Goal: Information Seeking & Learning: Learn about a topic

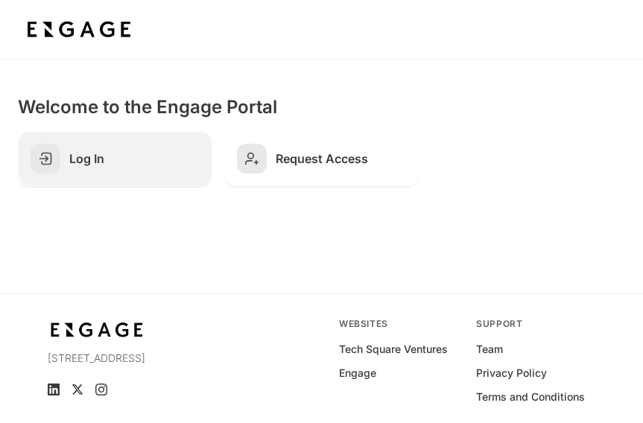
click at [136, 163] on h2 "Log In" at bounding box center [134, 158] width 130 height 15
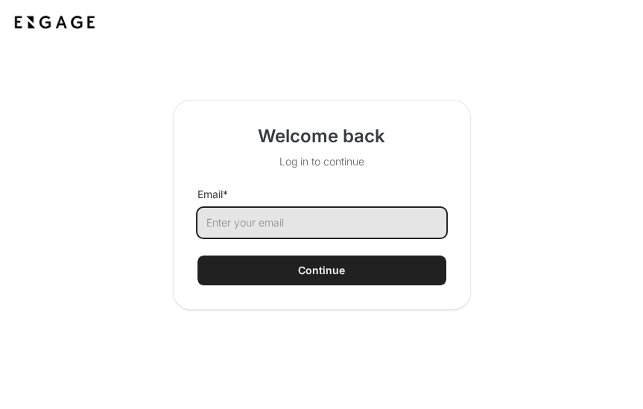
click at [299, 218] on input "Email *" at bounding box center [321, 223] width 249 height 30
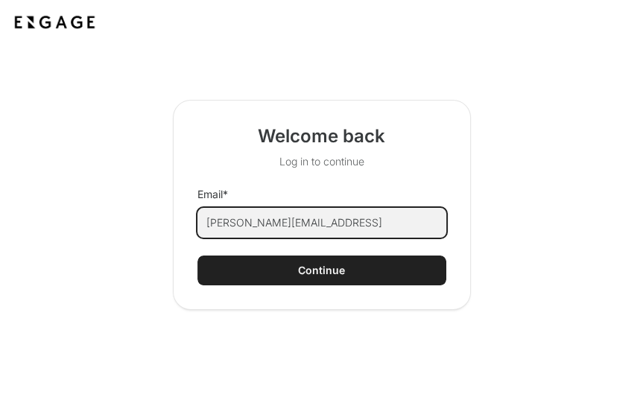
type input "adam@bricklayer.ai"
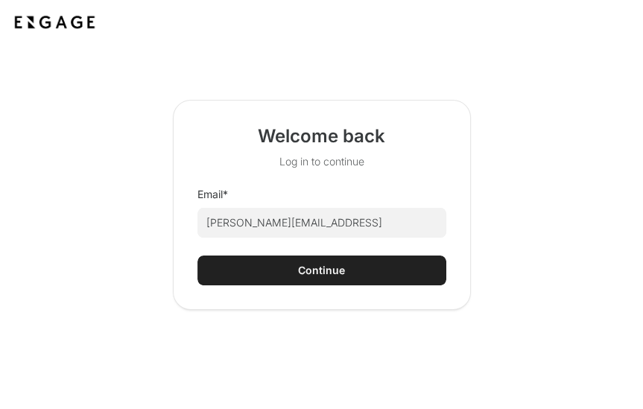
click at [305, 272] on div "Continue" at bounding box center [321, 270] width 47 height 15
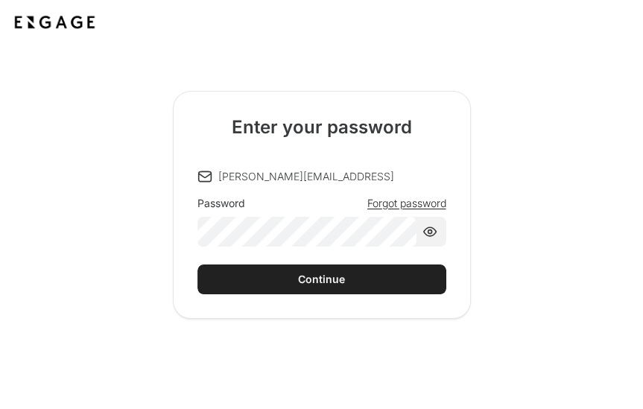
click at [304, 270] on button "Continue" at bounding box center [321, 279] width 249 height 30
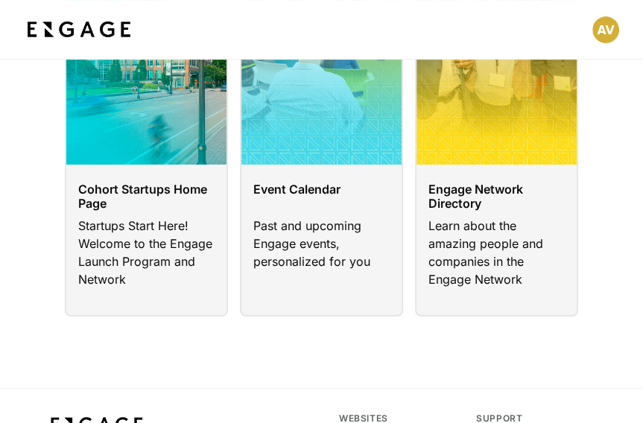
scroll to position [203, 0]
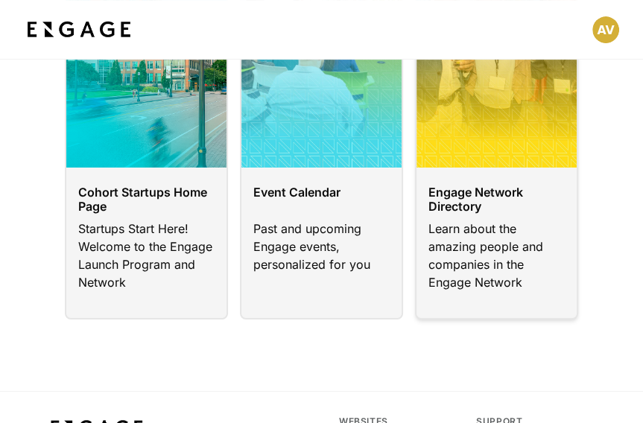
click at [495, 225] on link at bounding box center [496, 124] width 163 height 392
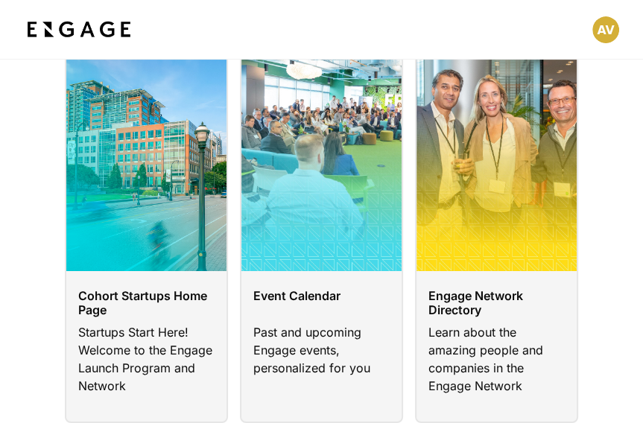
scroll to position [107, 0]
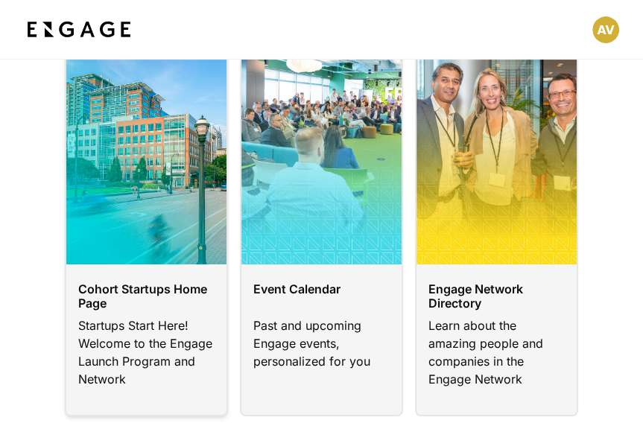
click at [126, 309] on link at bounding box center [146, 221] width 163 height 392
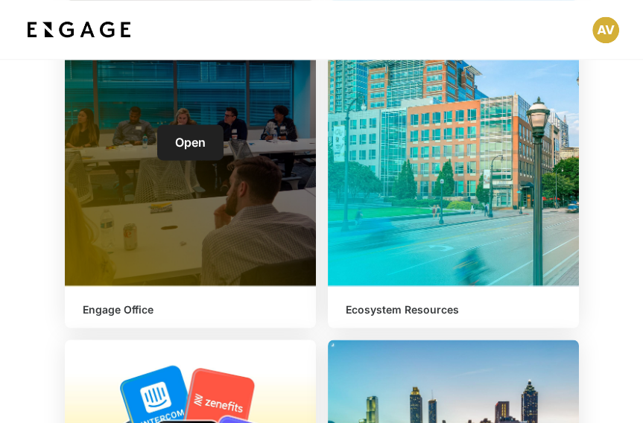
scroll to position [1837, 0]
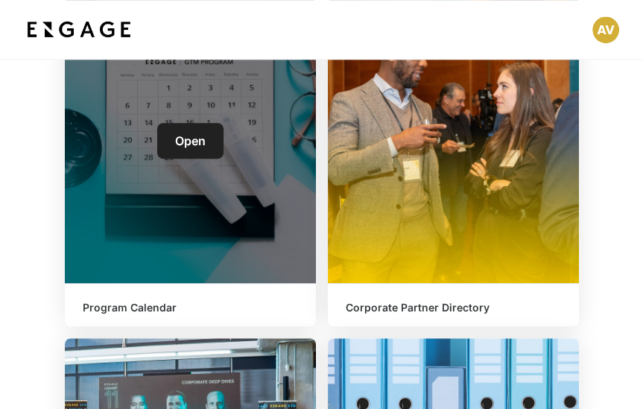
scroll to position [707, 0]
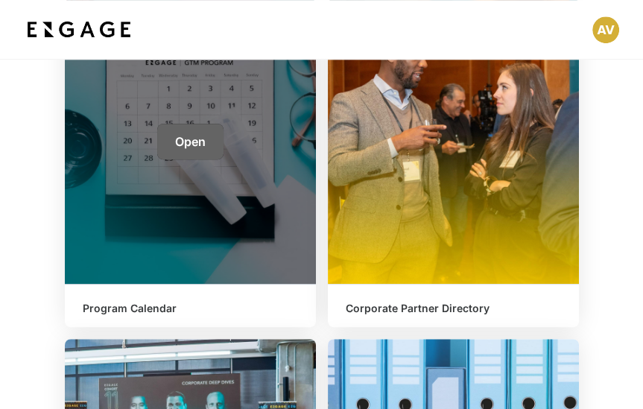
click at [192, 141] on span "Open" at bounding box center [190, 141] width 31 height 15
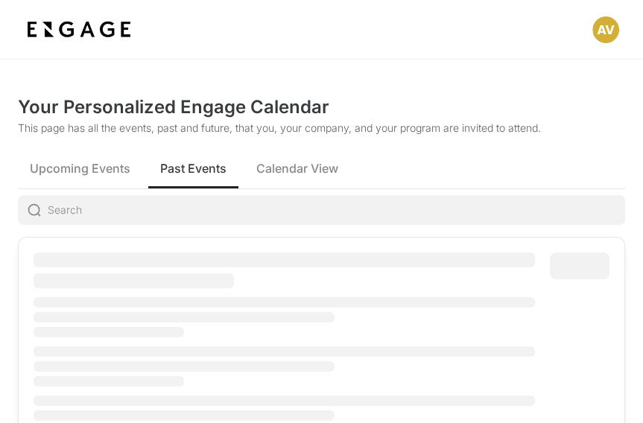
click at [197, 169] on span "Past Events" at bounding box center [193, 168] width 66 height 18
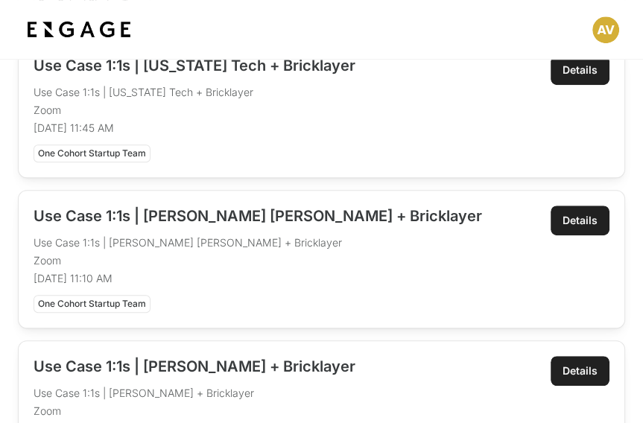
scroll to position [642, 0]
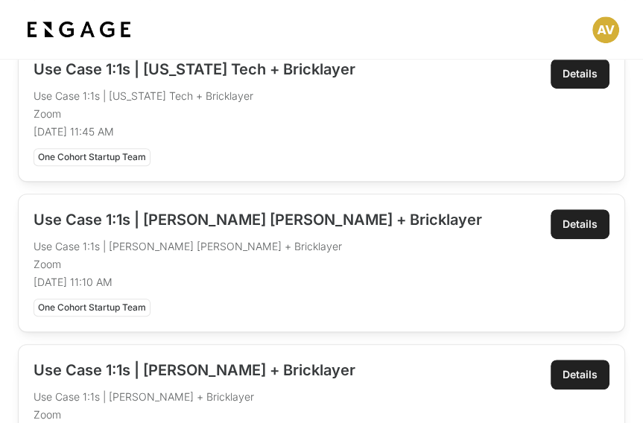
click at [577, 220] on div "Details" at bounding box center [579, 224] width 35 height 15
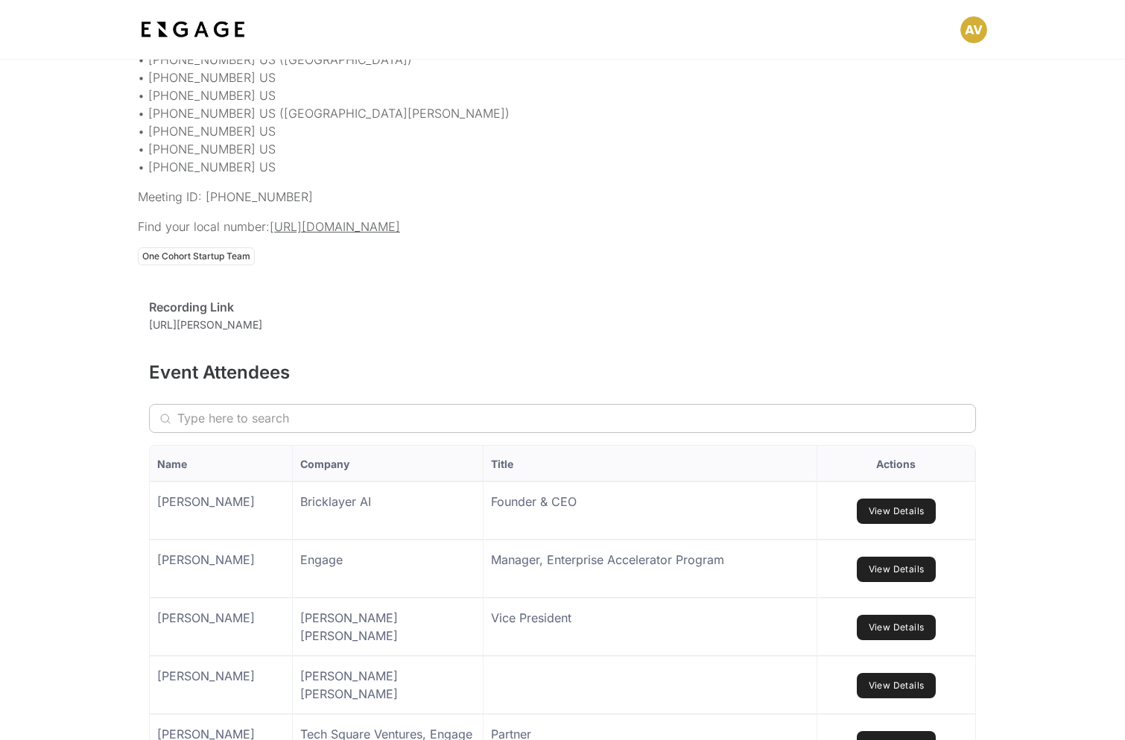
scroll to position [864, 0]
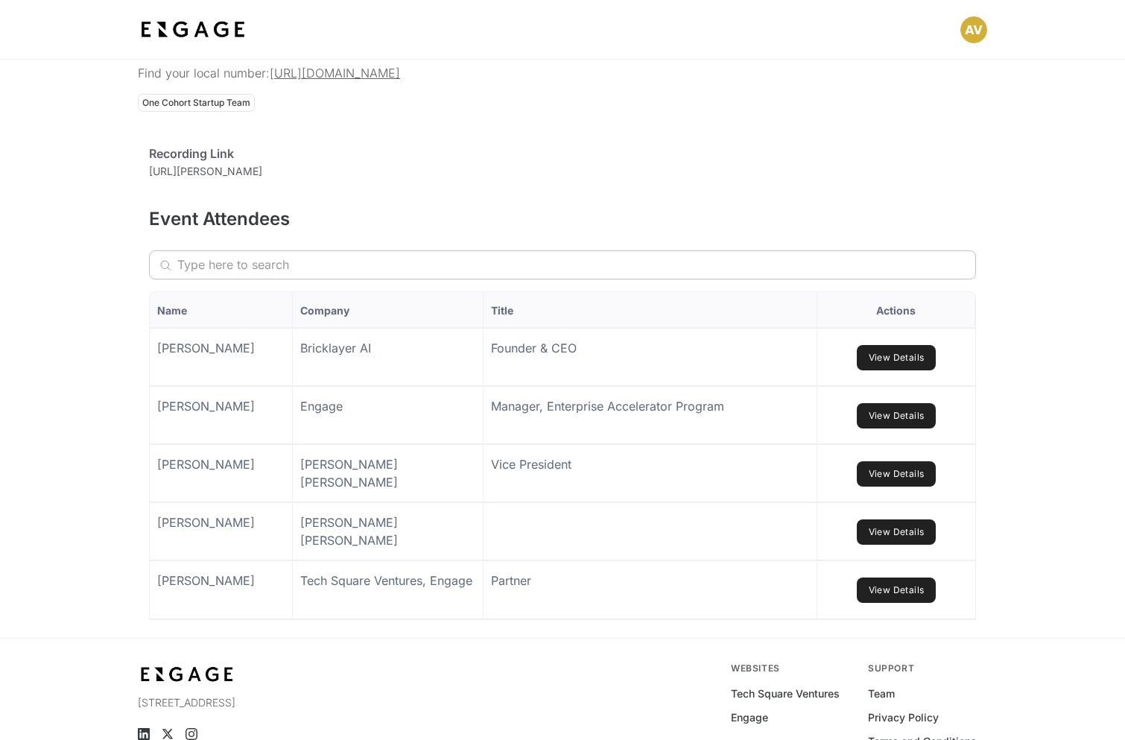
click at [262, 191] on div "[URL][PERSON_NAME]" at bounding box center [205, 177] width 113 height 28
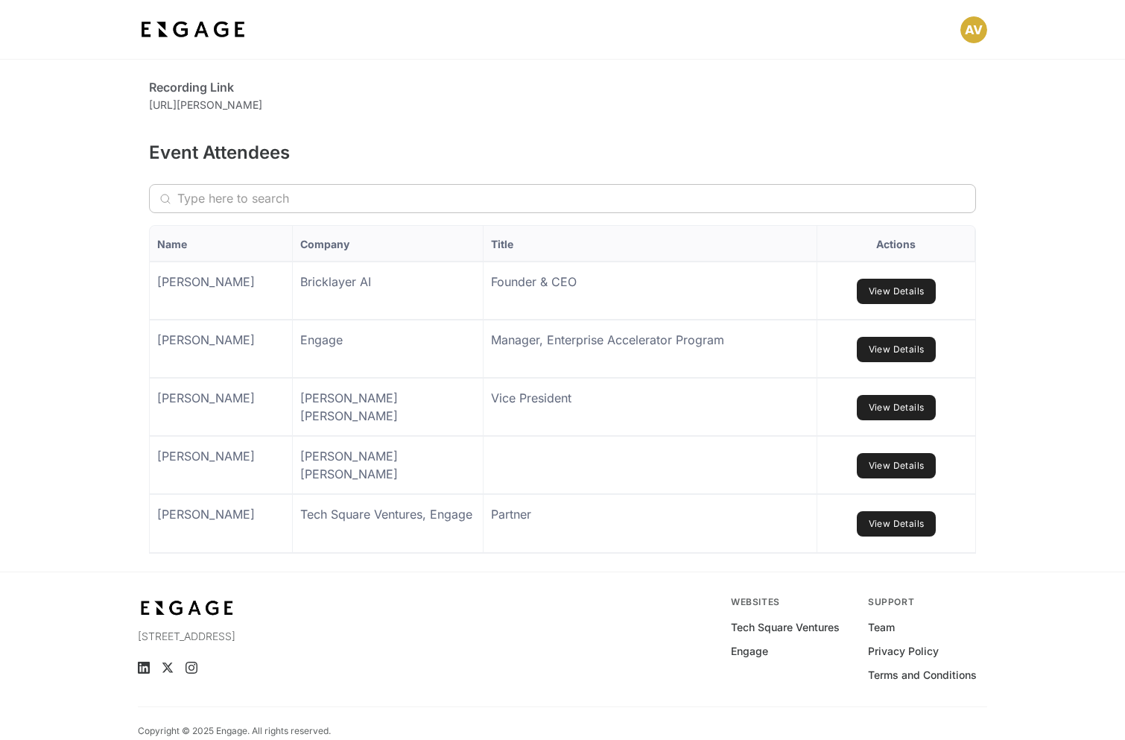
scroll to position [930, 0]
click at [889, 420] on link "View Details" at bounding box center [897, 407] width 80 height 25
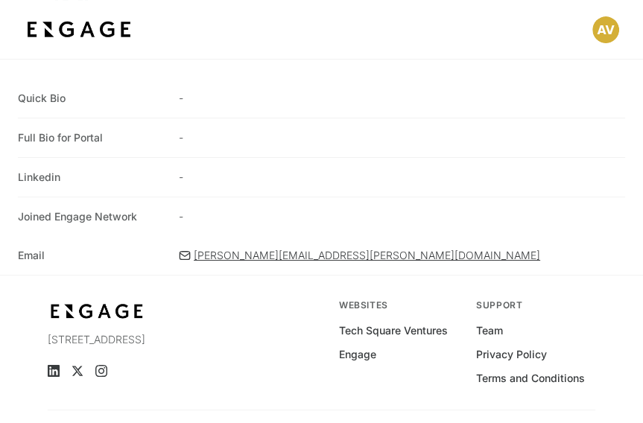
scroll to position [153, 0]
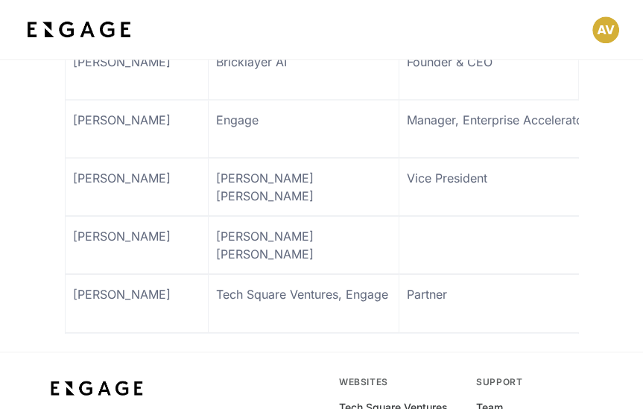
scroll to position [1172, 0]
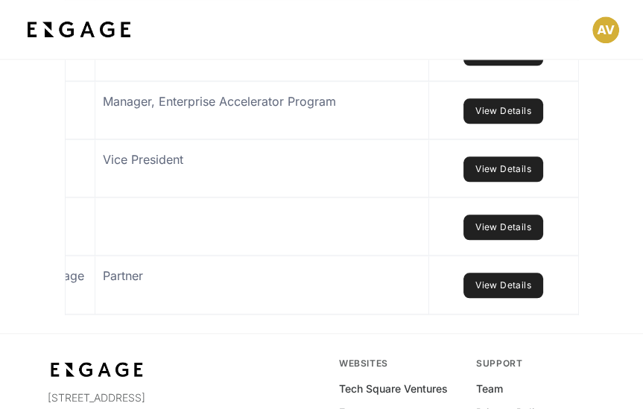
click at [483, 240] on link "View Details" at bounding box center [503, 227] width 80 height 25
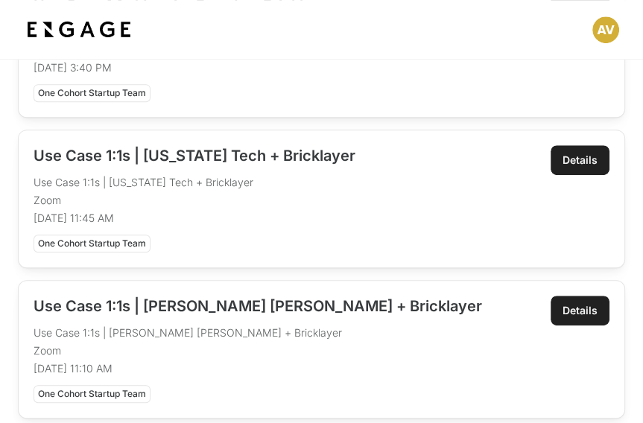
scroll to position [553, 0]
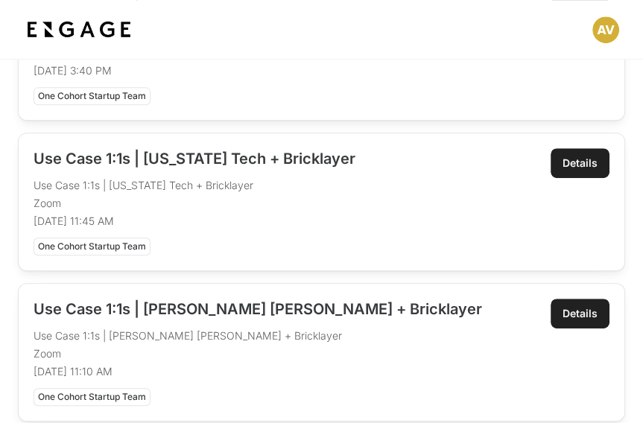
click at [587, 159] on div "Details" at bounding box center [579, 163] width 35 height 15
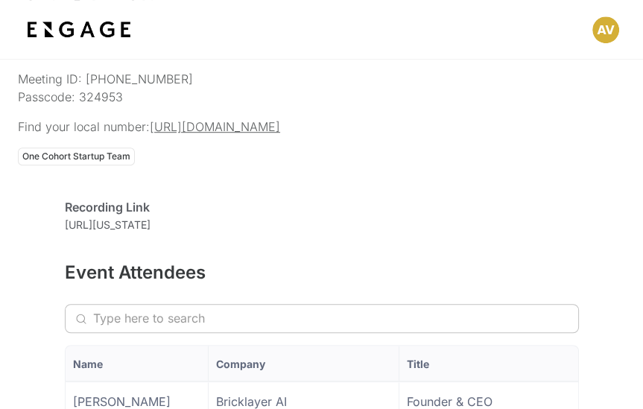
scroll to position [822, 0]
click at [150, 244] on div "[URL][US_STATE]" at bounding box center [108, 231] width 86 height 28
